Goal: Transaction & Acquisition: Purchase product/service

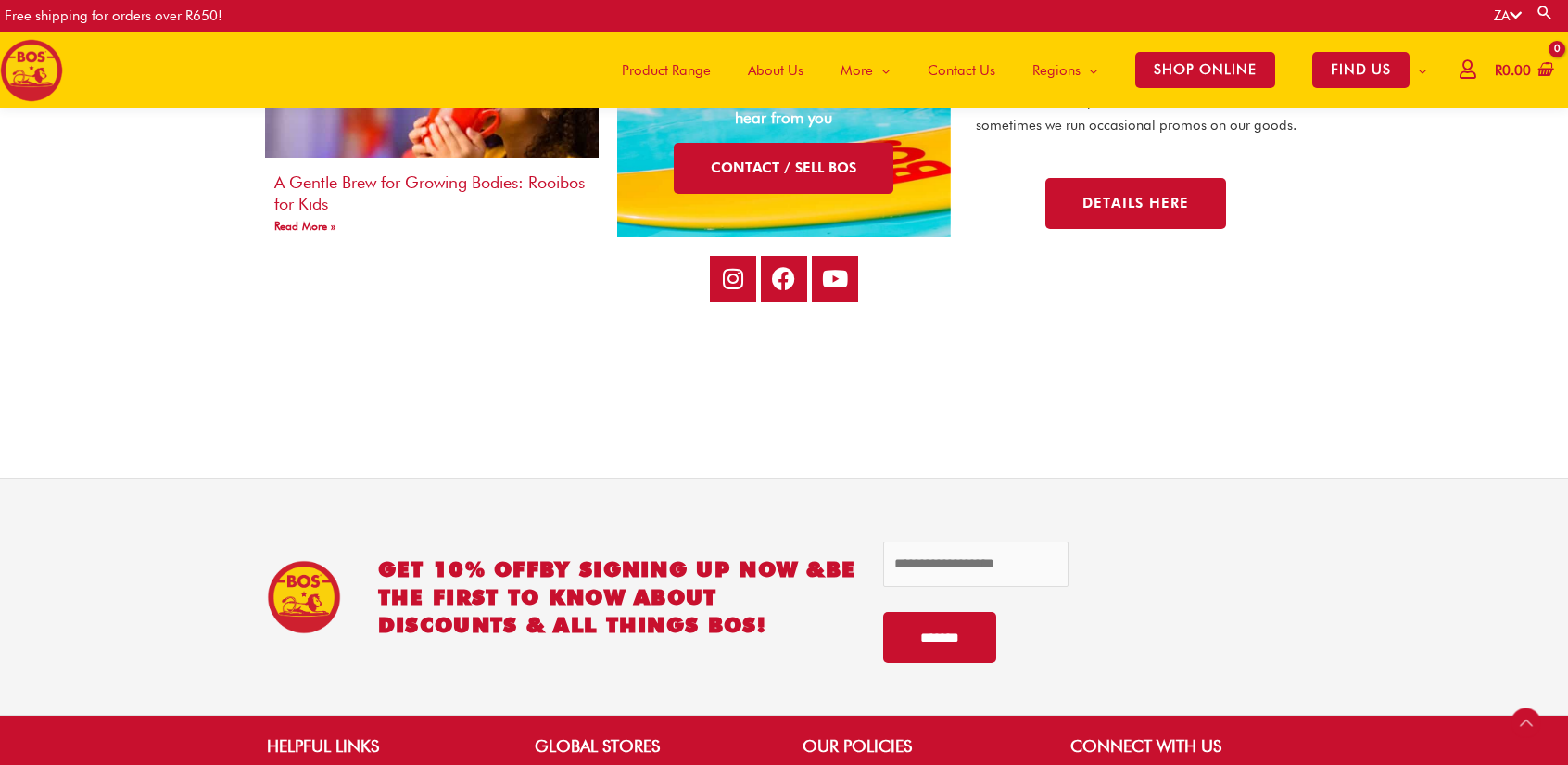
scroll to position [3235, 0]
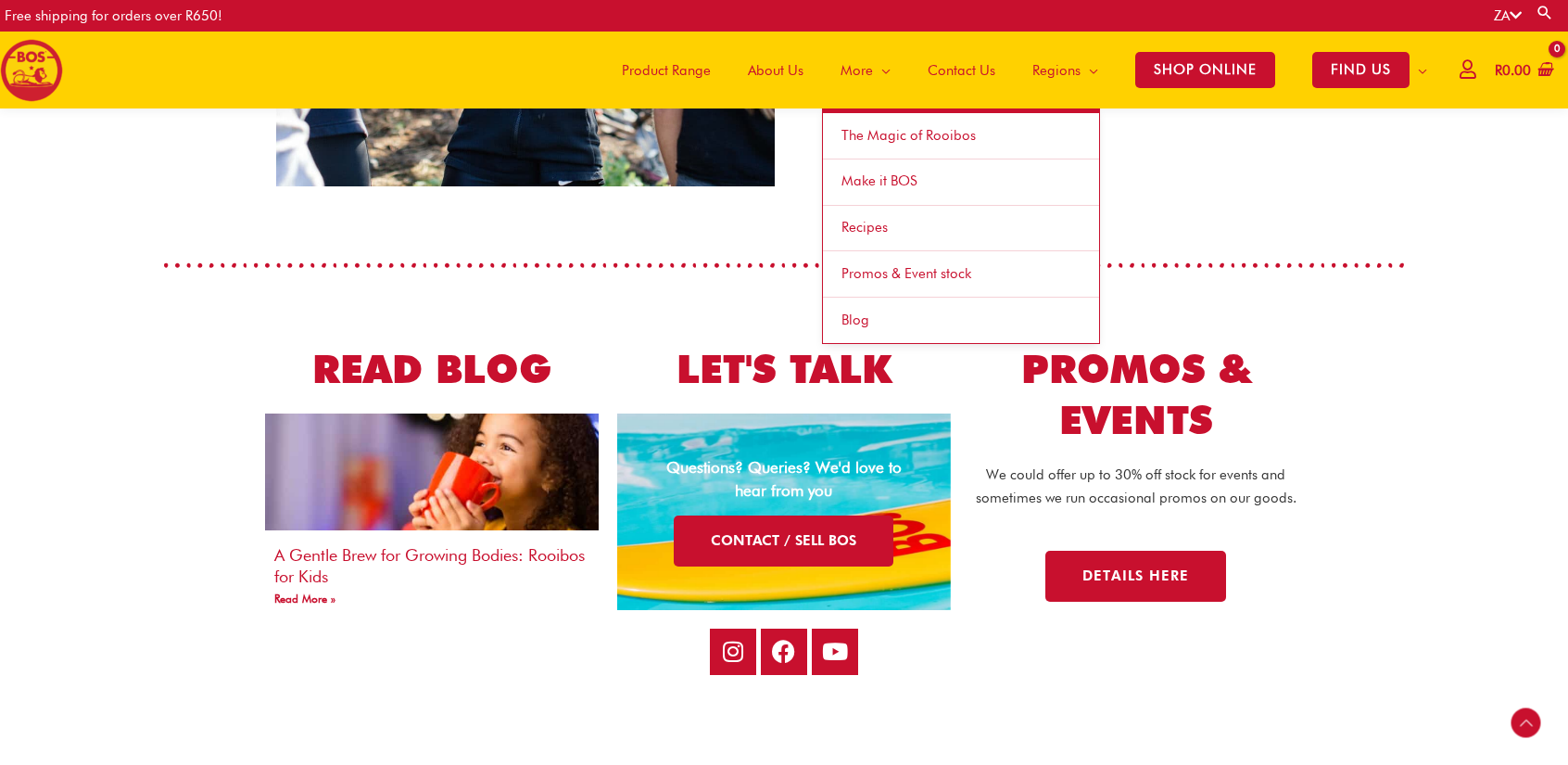
click at [884, 174] on span "Make it BOS" at bounding box center [879, 181] width 76 height 17
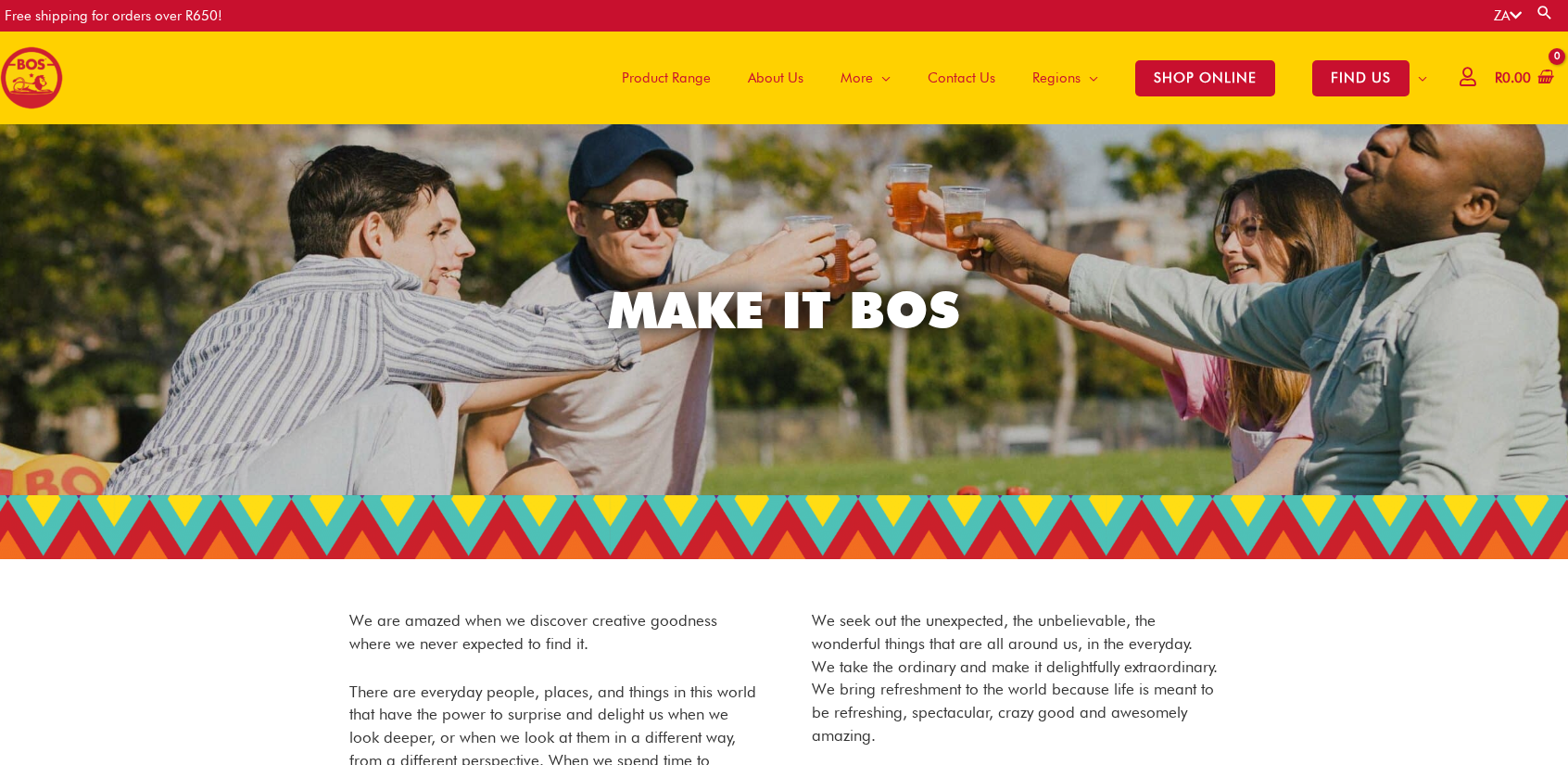
drag, startPoint x: 631, startPoint y: 289, endPoint x: 620, endPoint y: 216, distance: 73.8
click at [778, 79] on span "About Us" at bounding box center [776, 78] width 56 height 56
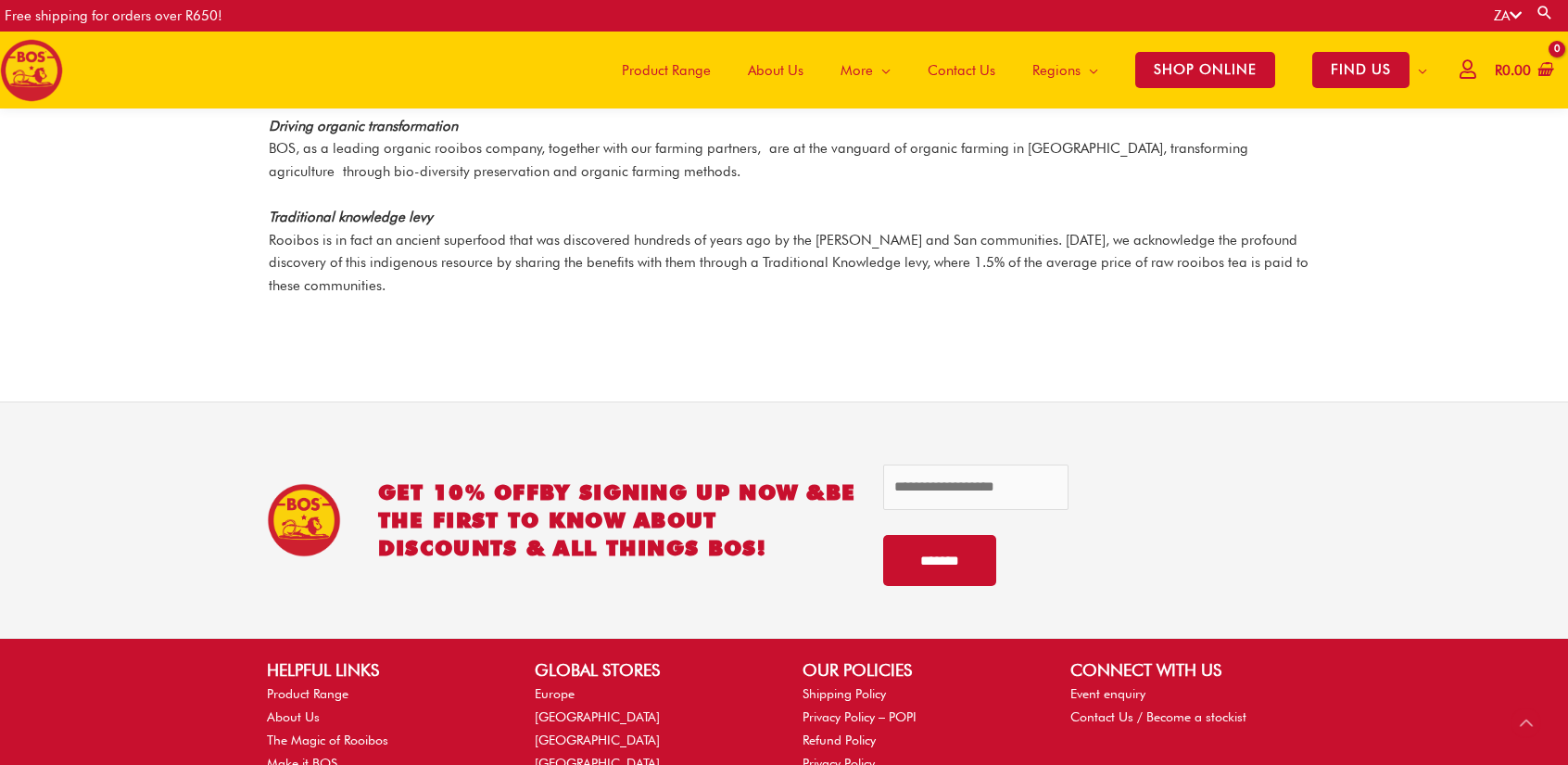
scroll to position [2313, 0]
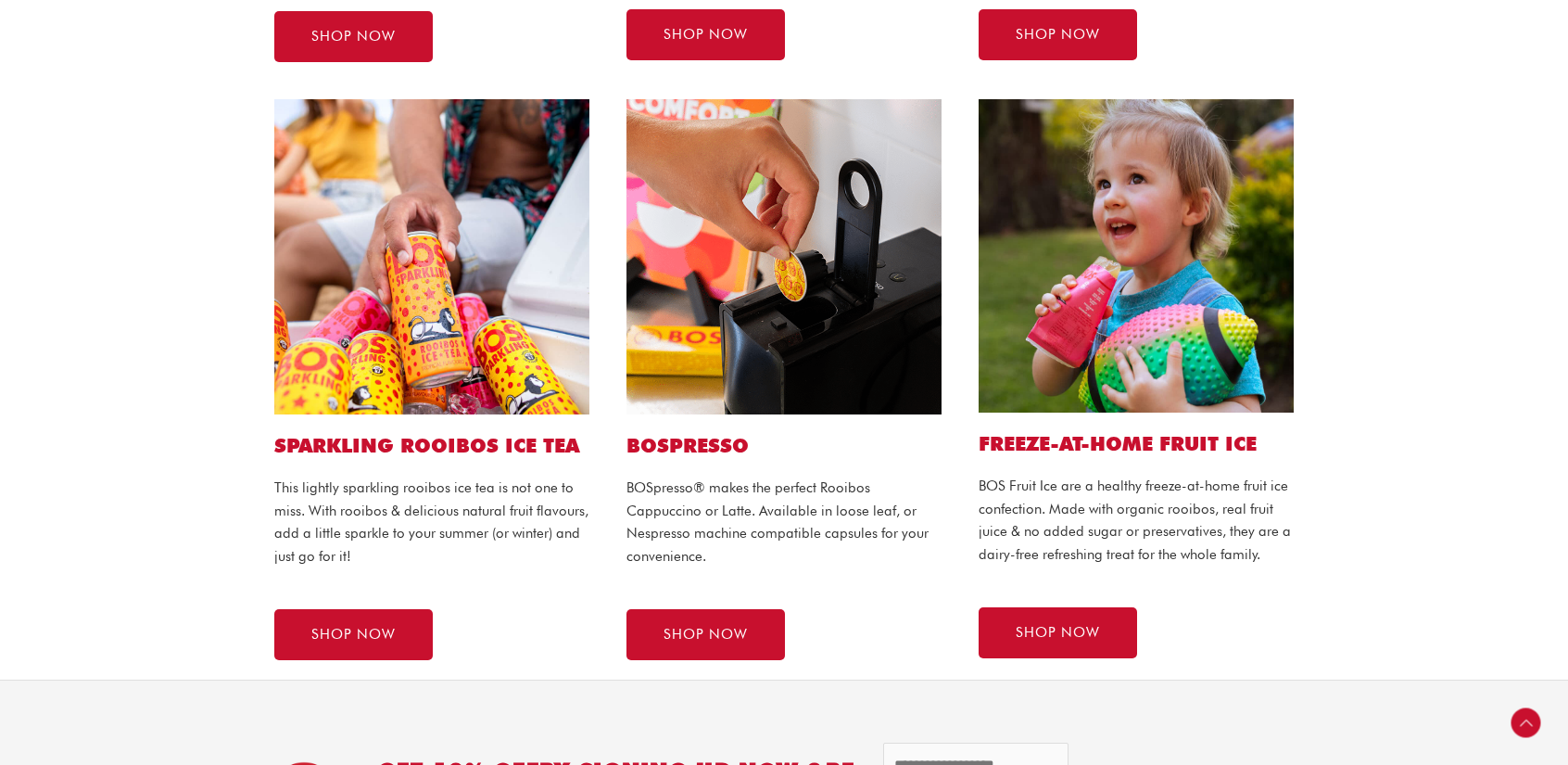
scroll to position [464, 0]
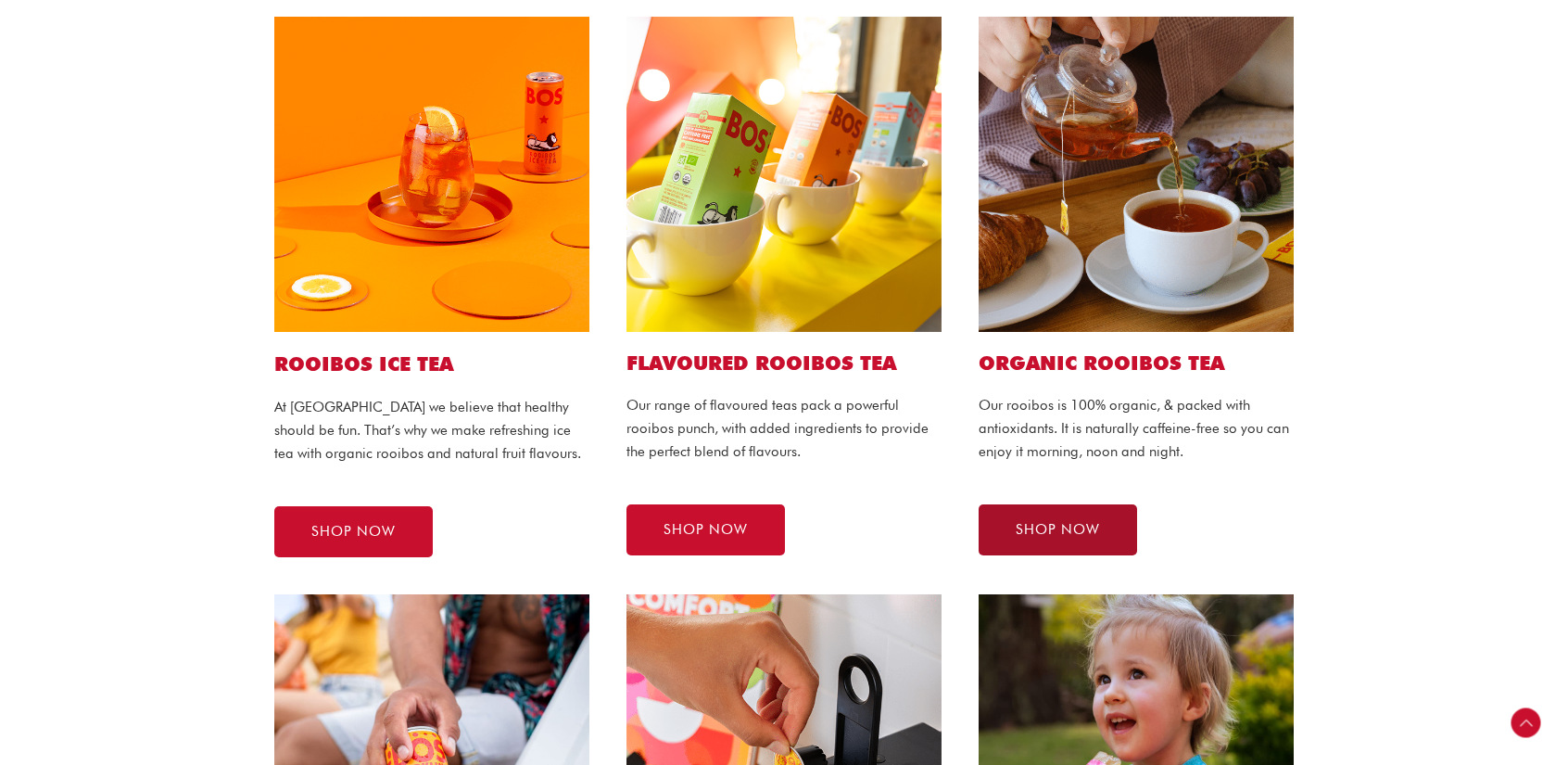
click at [1090, 517] on link "SHOP NOW" at bounding box center [1058, 531] width 158 height 51
